Goal: Task Accomplishment & Management: Complete application form

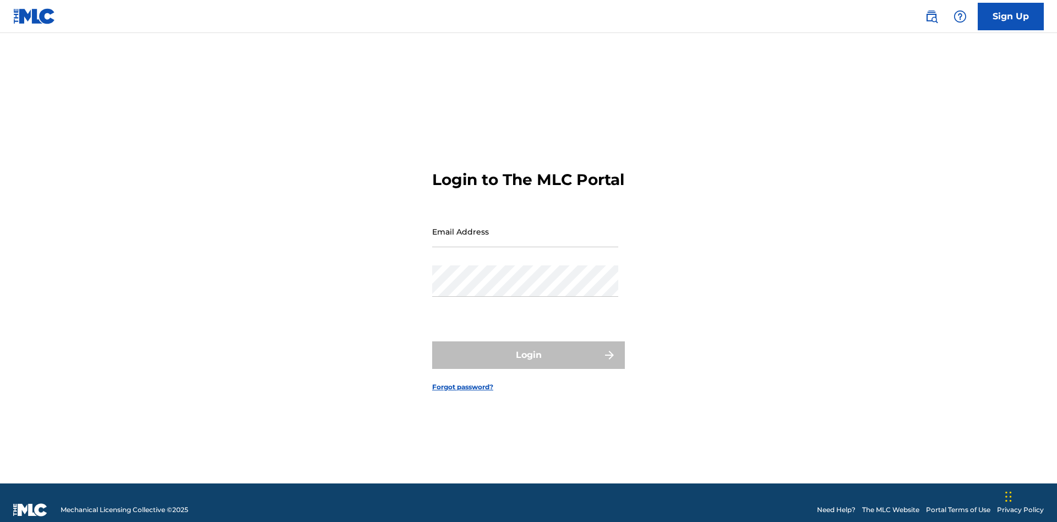
scroll to position [14, 0]
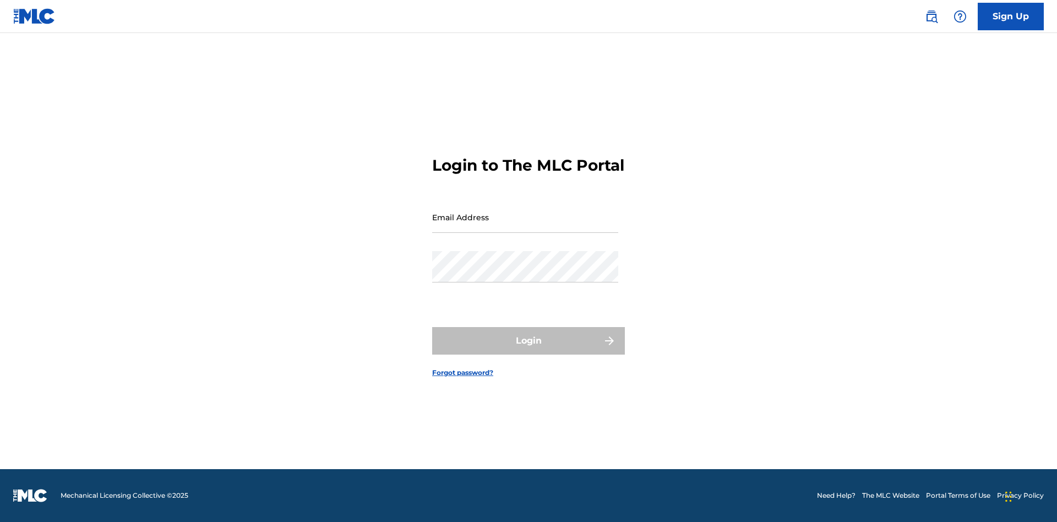
click at [525, 226] on input "Email Address" at bounding box center [525, 216] width 186 height 31
type input "[PERSON_NAME][EMAIL_ADDRESS][PERSON_NAME][DOMAIN_NAME]"
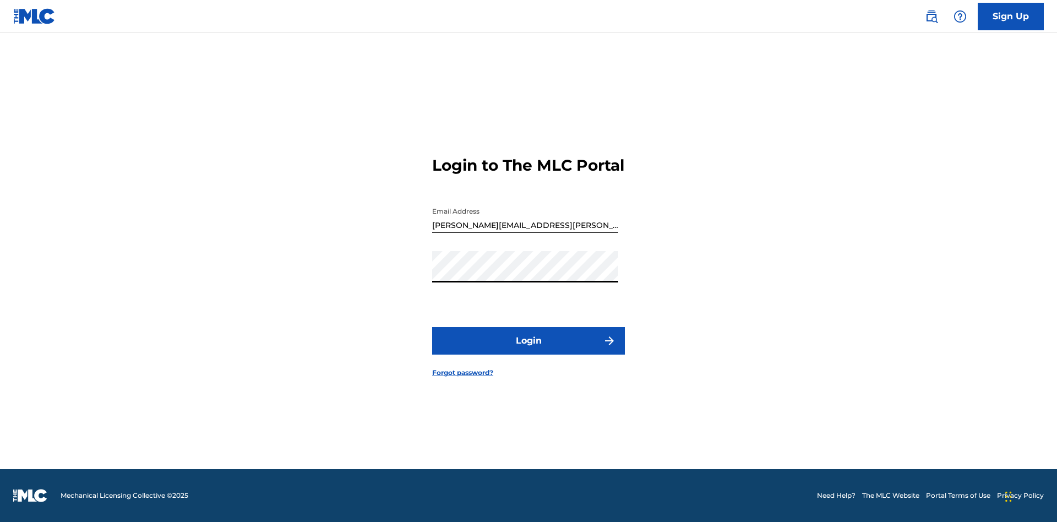
click at [528, 350] on button "Login" at bounding box center [528, 341] width 193 height 28
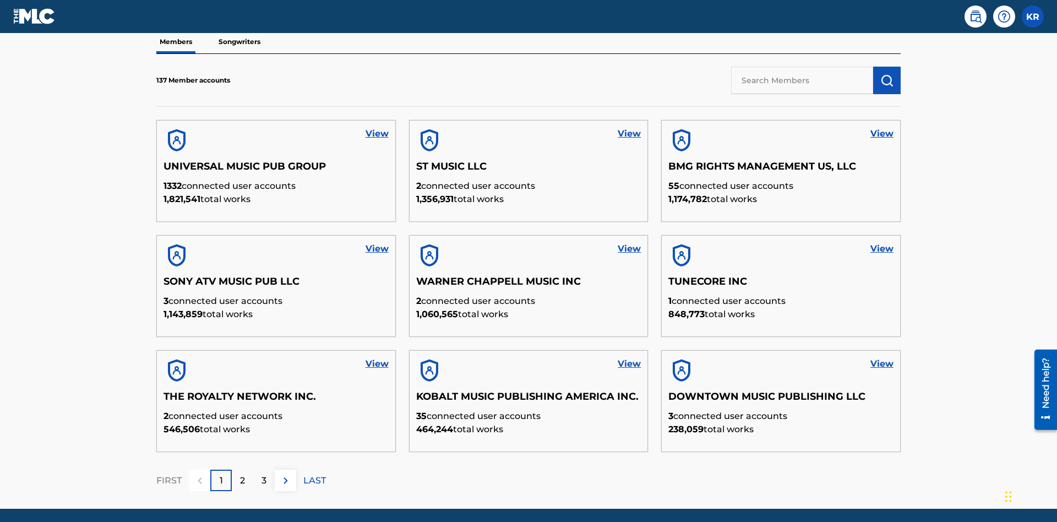
click at [802, 80] on input "text" at bounding box center [802, 81] width 142 height 28
type input "King [PERSON_NAME]"
click at [887, 74] on img "submit" at bounding box center [886, 80] width 13 height 13
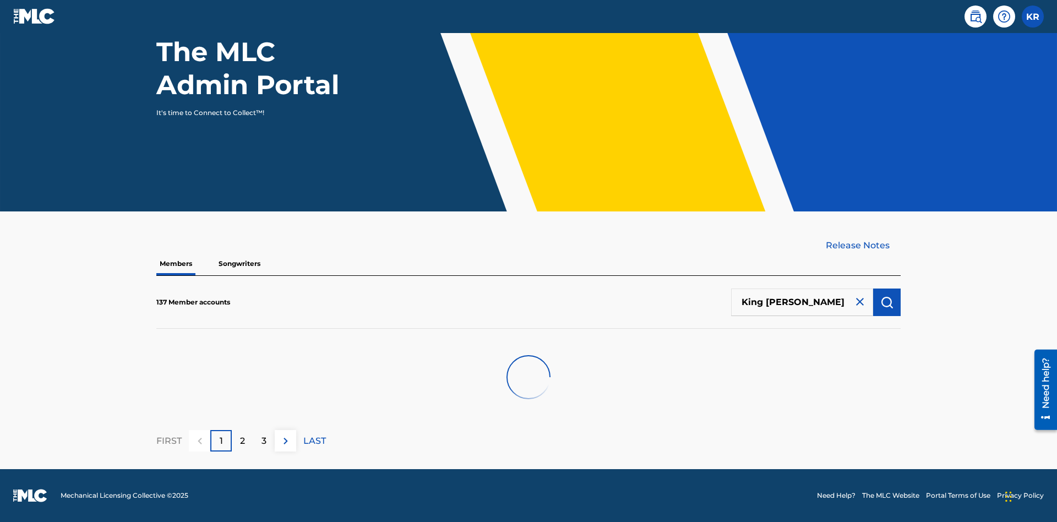
scroll to position [111, 0]
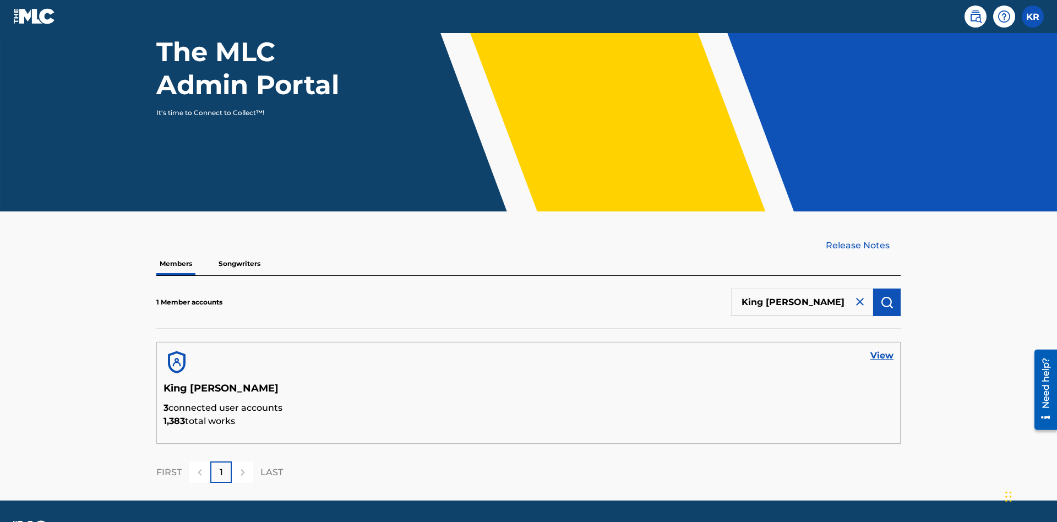
click at [882, 349] on link "View" at bounding box center [881, 355] width 23 height 13
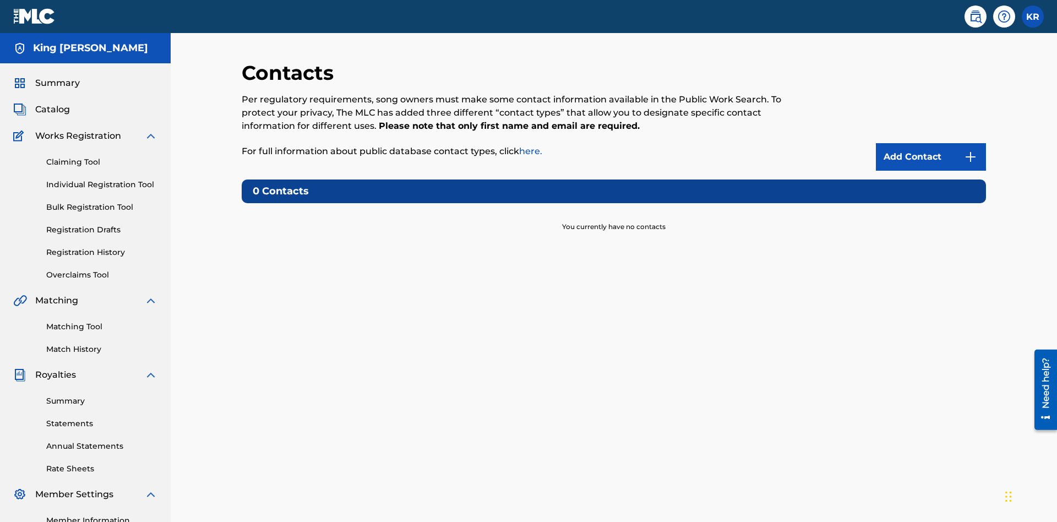
click at [970, 150] on img at bounding box center [970, 156] width 13 height 13
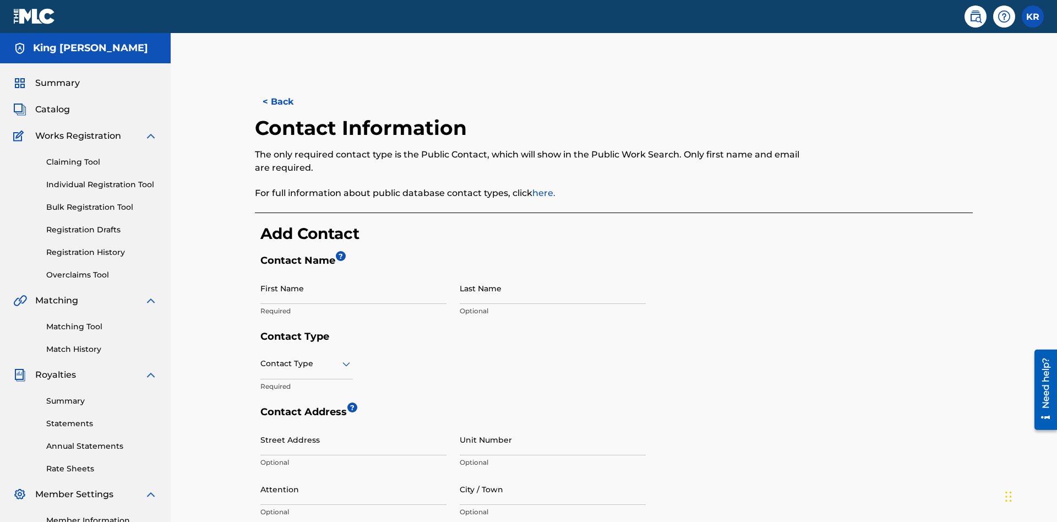
click at [353, 272] on input "First Name" at bounding box center [353, 287] width 186 height 31
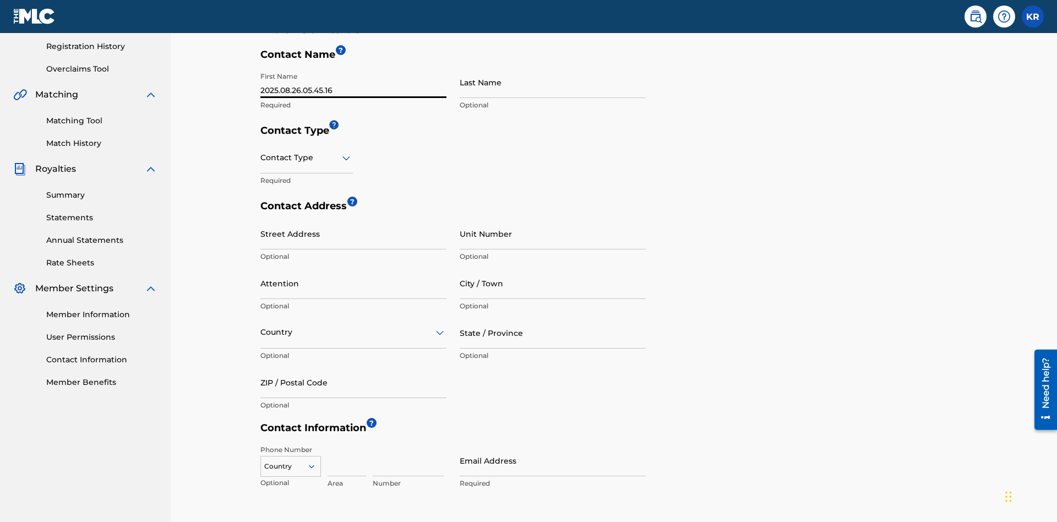
type input "2025.08.26.05.45.16"
click at [553, 82] on input "Last Name" at bounding box center [553, 82] width 186 height 31
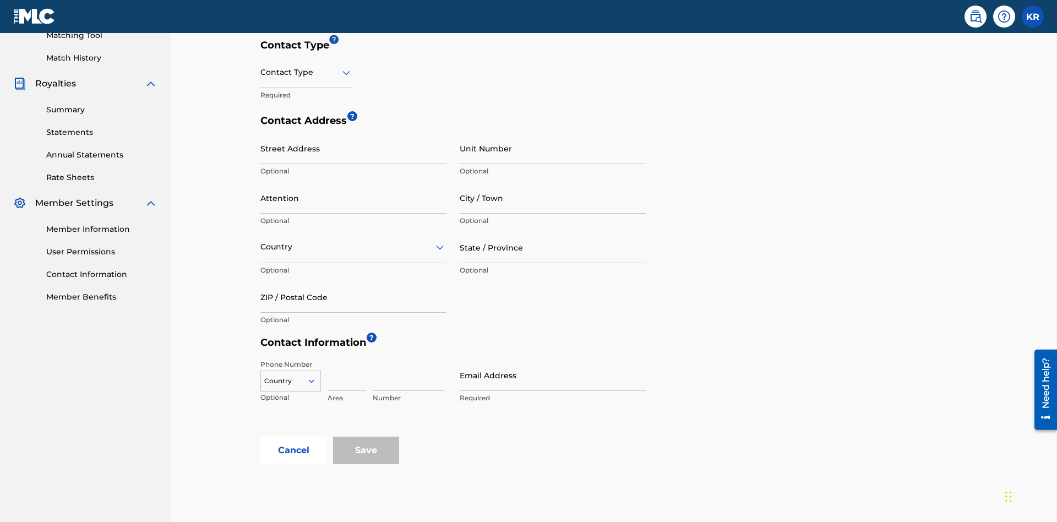
type input "2025.08.26.05.45.16"
click at [261, 72] on input "text" at bounding box center [261, 73] width 2 height 12
click at [307, 150] on div "Legal" at bounding box center [306, 150] width 91 height 25
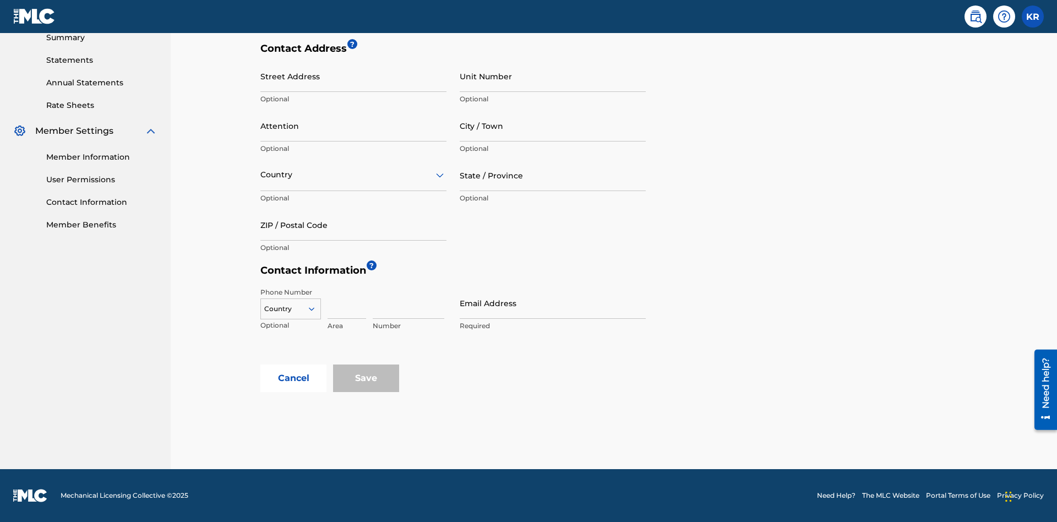
click at [553, 125] on input "City / Town" at bounding box center [553, 125] width 186 height 31
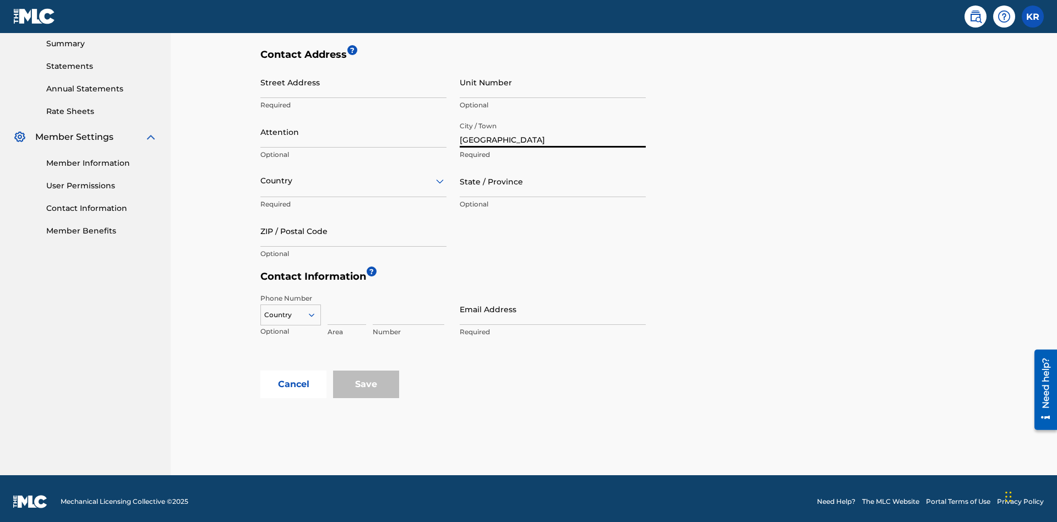
type input "[GEOGRAPHIC_DATA]"
click at [353, 82] on input "Street Address" at bounding box center [353, 82] width 186 height 31
type input "[STREET_ADDRESS]"
click at [553, 82] on input "Unit Number" at bounding box center [553, 82] width 186 height 31
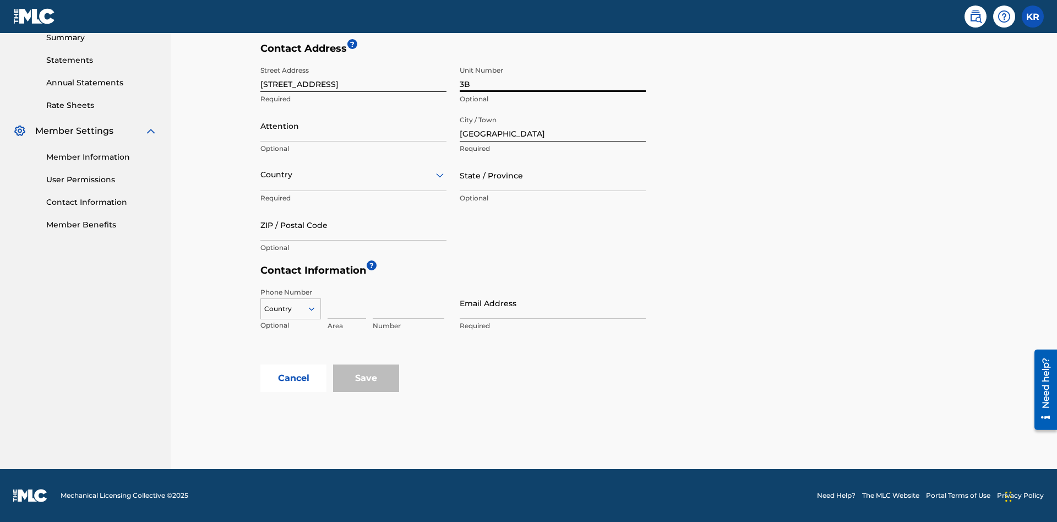
type input "3B"
click at [353, 125] on input "Attention" at bounding box center [353, 125] width 186 height 31
type input "[PERSON_NAME]"
click at [261, 174] on input "text" at bounding box center [261, 175] width 2 height 12
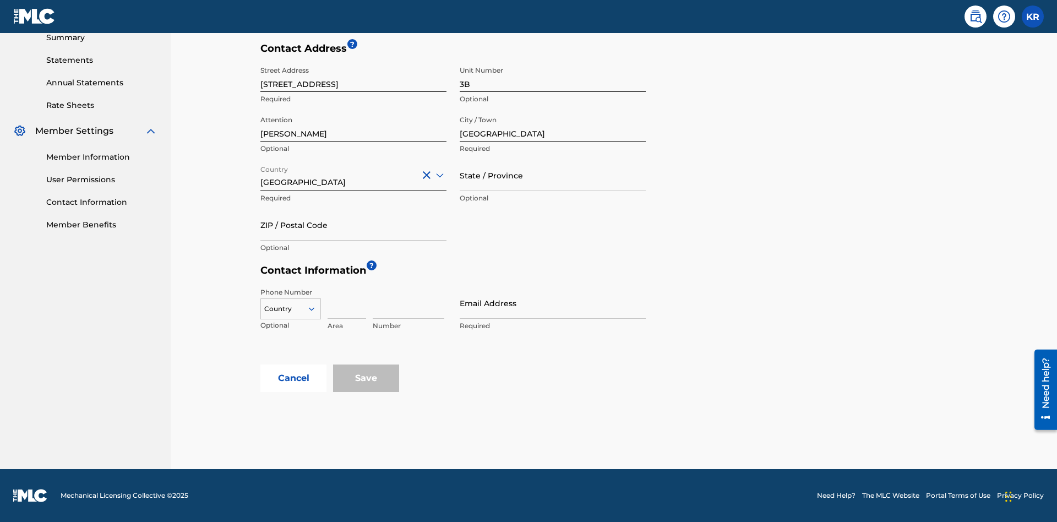
click at [553, 175] on input "State / Province" at bounding box center [553, 175] width 186 height 31
type input "Varna"
click at [353, 225] on input "ZIP / Postal Code" at bounding box center [353, 224] width 186 height 31
type input "V5X 2Z9"
click at [316, 309] on icon at bounding box center [312, 309] width 10 height 10
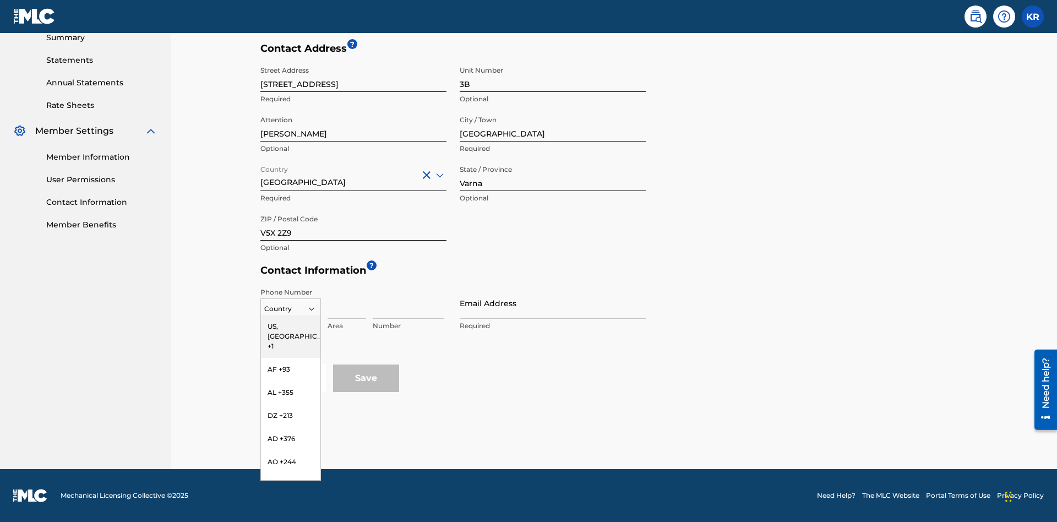
click at [291, 326] on div "US, [GEOGRAPHIC_DATA] +1" at bounding box center [290, 336] width 59 height 43
click at [347, 303] on input at bounding box center [346, 302] width 39 height 31
type input "202"
click at [408, 303] on input at bounding box center [409, 302] width 72 height 31
type input "1234567"
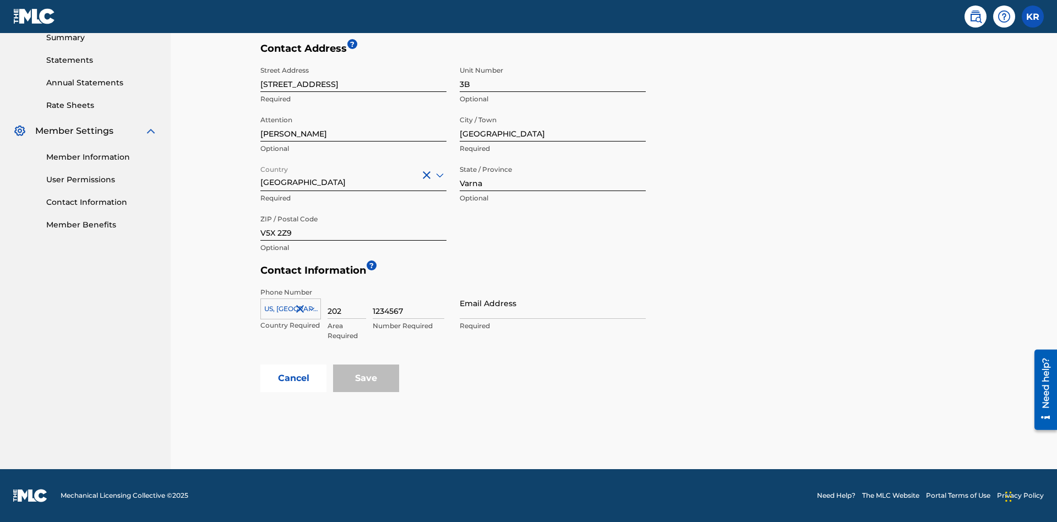
click at [553, 303] on input "Email Address" at bounding box center [553, 302] width 186 height 31
type input "[EMAIL_ADDRESS][DOMAIN_NAME]"
click at [293, 378] on button "Cancel" at bounding box center [293, 378] width 66 height 28
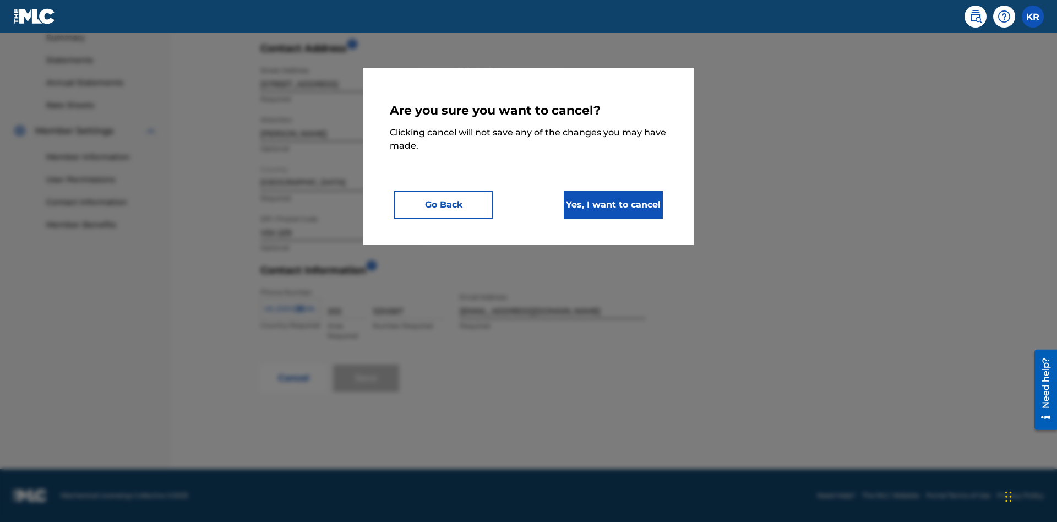
click at [613, 204] on button "Yes, I want to cancel" at bounding box center [613, 205] width 99 height 28
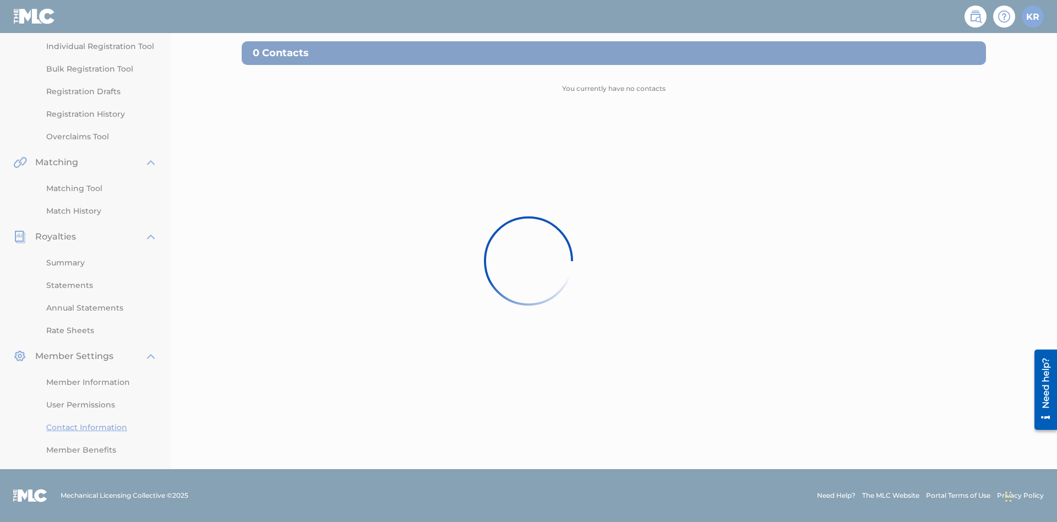
scroll to position [84, 0]
